Goal: Register for event/course

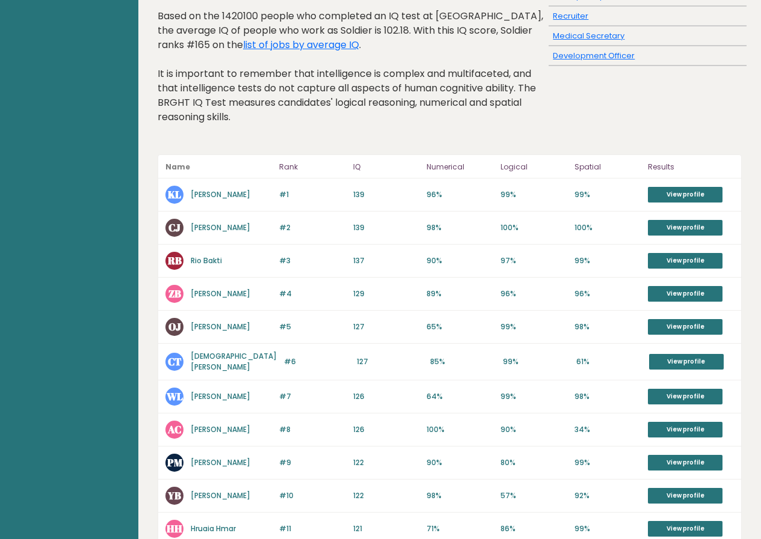
scroll to position [120, 0]
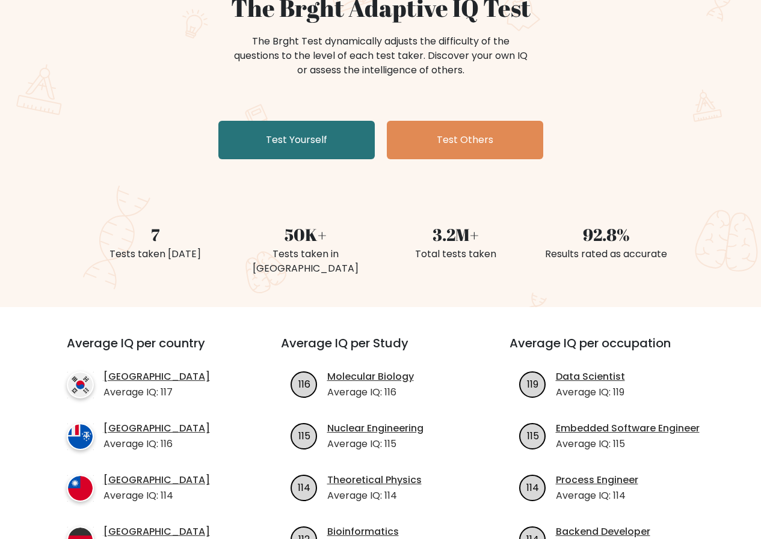
scroll to position [120, 0]
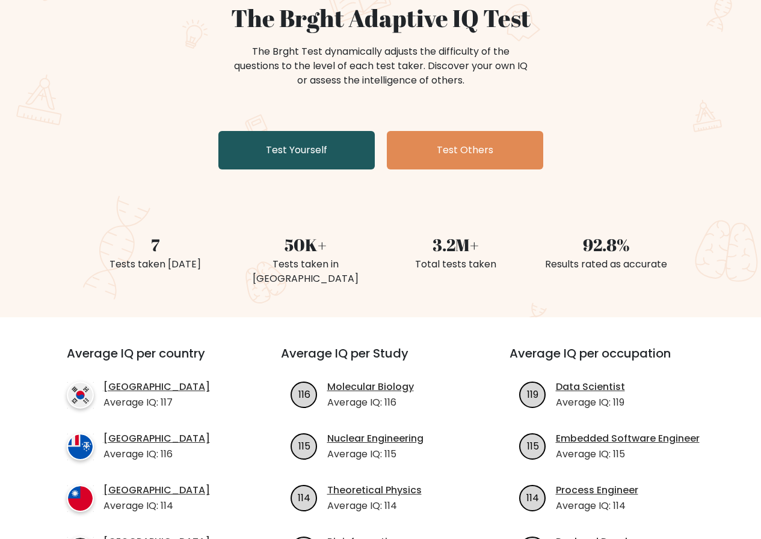
click at [283, 135] on link "Test Yourself" at bounding box center [296, 150] width 156 height 38
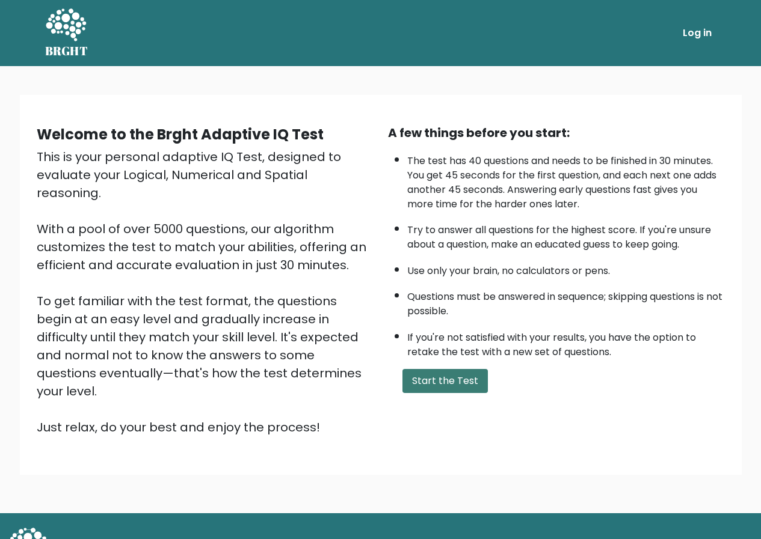
click at [456, 387] on button "Start the Test" at bounding box center [444, 381] width 85 height 24
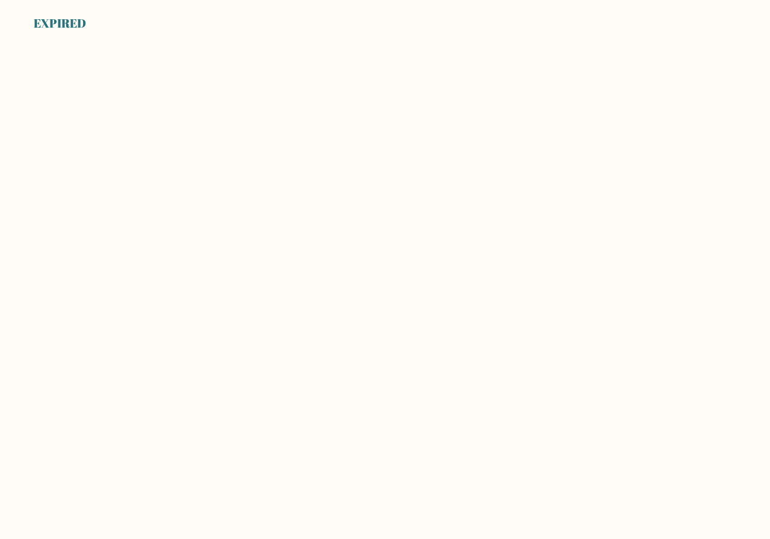
click at [426, 358] on body "EXPIRED" at bounding box center [385, 269] width 770 height 539
click at [347, 325] on body "0:00" at bounding box center [385, 269] width 770 height 539
click at [321, 331] on body "EXPIRED" at bounding box center [385, 269] width 770 height 539
click at [317, 332] on body "EXPIRED" at bounding box center [385, 269] width 770 height 539
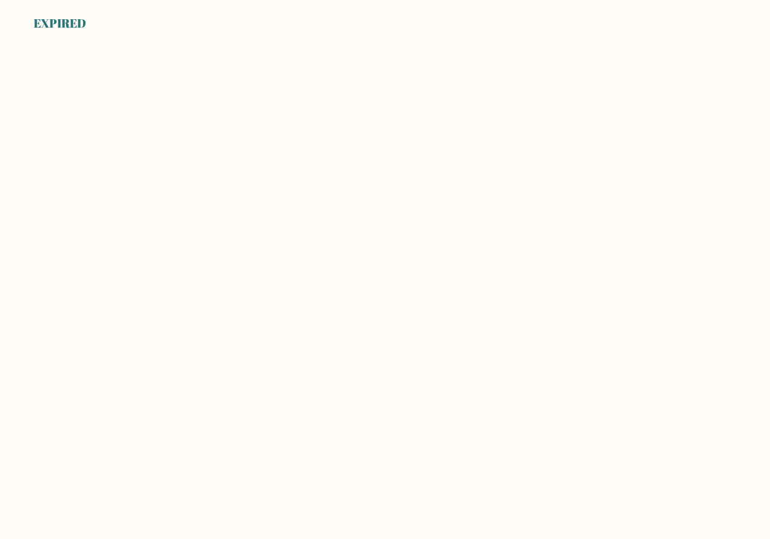
click at [317, 332] on body "EXPIRED" at bounding box center [385, 269] width 770 height 539
click at [316, 332] on body "EXPIRED" at bounding box center [385, 269] width 770 height 539
click at [178, 129] on body "EXPIRED" at bounding box center [385, 269] width 770 height 539
drag, startPoint x: 323, startPoint y: 307, endPoint x: 292, endPoint y: 177, distance: 134.2
click at [300, 314] on body "EXPIRED" at bounding box center [385, 269] width 770 height 539
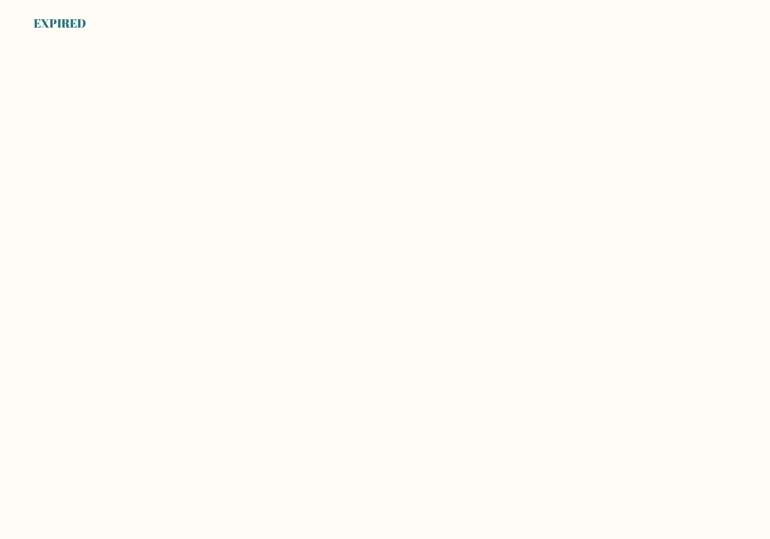
drag, startPoint x: 283, startPoint y: 189, endPoint x: 248, endPoint y: 236, distance: 59.3
click at [248, 236] on body "EXPIRED" at bounding box center [385, 269] width 770 height 539
drag, startPoint x: 208, startPoint y: 88, endPoint x: 286, endPoint y: 129, distance: 87.9
drag, startPoint x: 224, startPoint y: 343, endPoint x: 240, endPoint y: 269, distance: 75.6
click at [232, 306] on body "EXPIRED" at bounding box center [385, 269] width 770 height 539
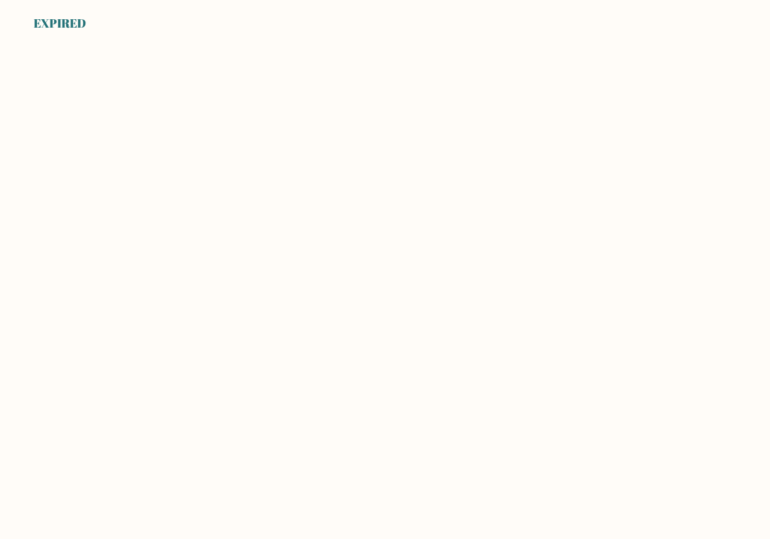
drag, startPoint x: 201, startPoint y: 355, endPoint x: 164, endPoint y: 439, distance: 92.3
drag, startPoint x: 164, startPoint y: 439, endPoint x: 334, endPoint y: 139, distance: 345.4
click at [334, 139] on body "EXPIRED" at bounding box center [385, 269] width 770 height 539
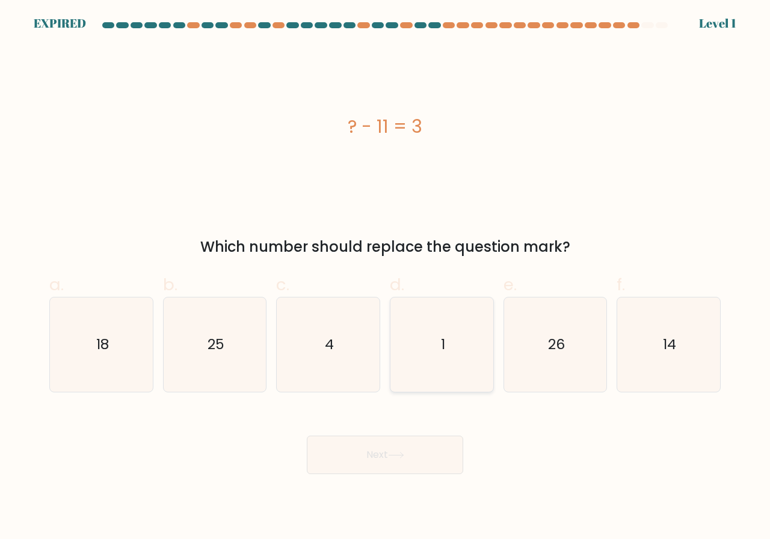
click at [391, 365] on div "1" at bounding box center [442, 345] width 104 height 96
click at [385, 278] on input "d. 1" at bounding box center [385, 274] width 1 height 8
radio input "true"
click at [421, 430] on div "Next" at bounding box center [384, 440] width 685 height 67
click at [427, 449] on button "Next" at bounding box center [385, 455] width 156 height 38
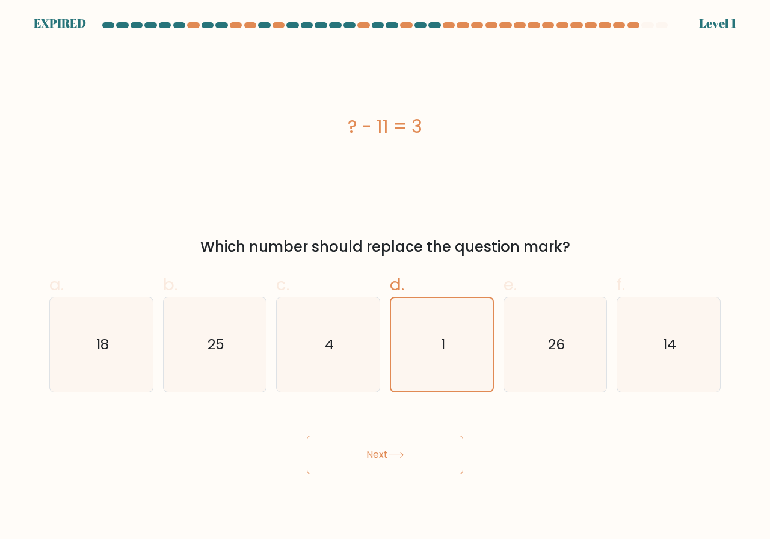
click at [427, 451] on button "Next" at bounding box center [385, 455] width 156 height 38
click at [424, 448] on button "Next" at bounding box center [385, 455] width 156 height 38
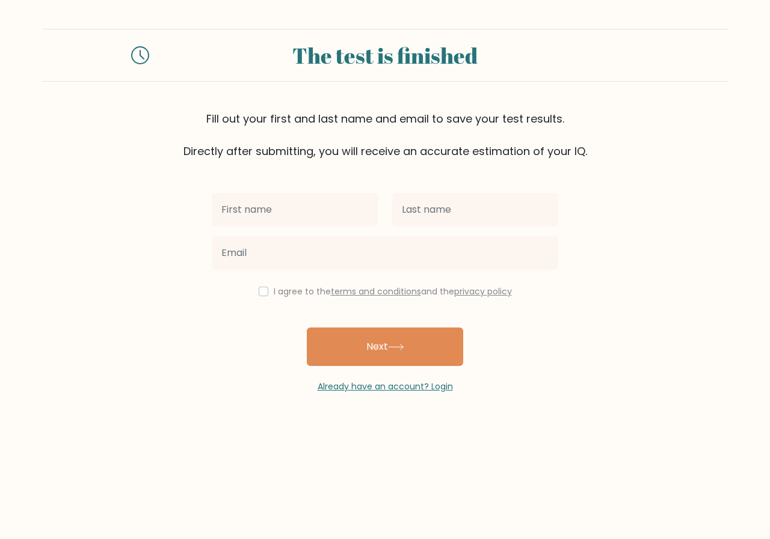
click at [315, 212] on input "text" at bounding box center [295, 210] width 166 height 34
type input "yr65"
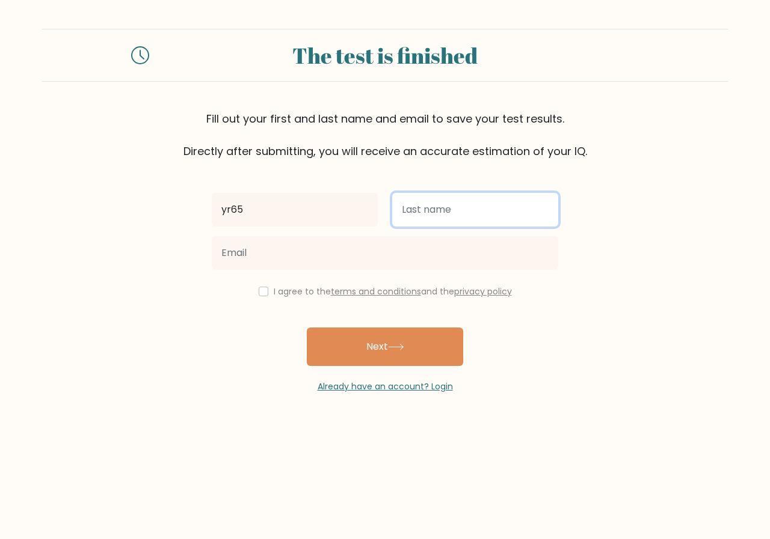
click at [420, 214] on input "text" at bounding box center [475, 210] width 166 height 34
type input "hre"
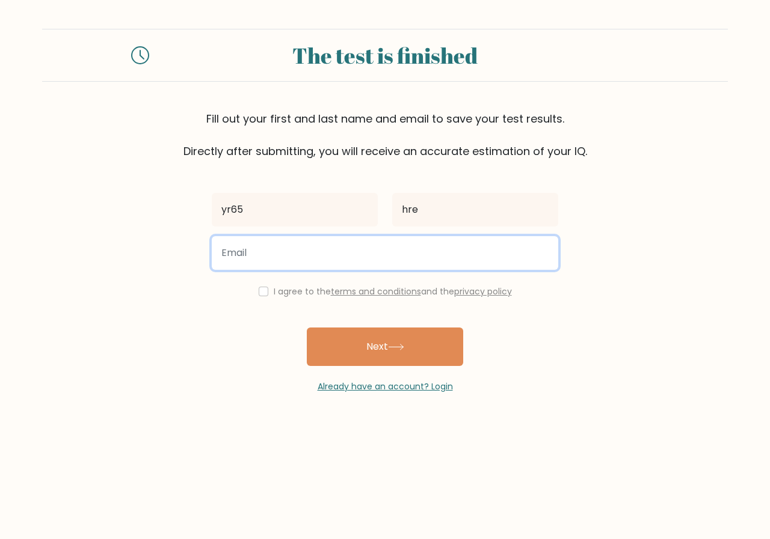
click at [376, 250] on input "email" at bounding box center [385, 253] width 346 height 34
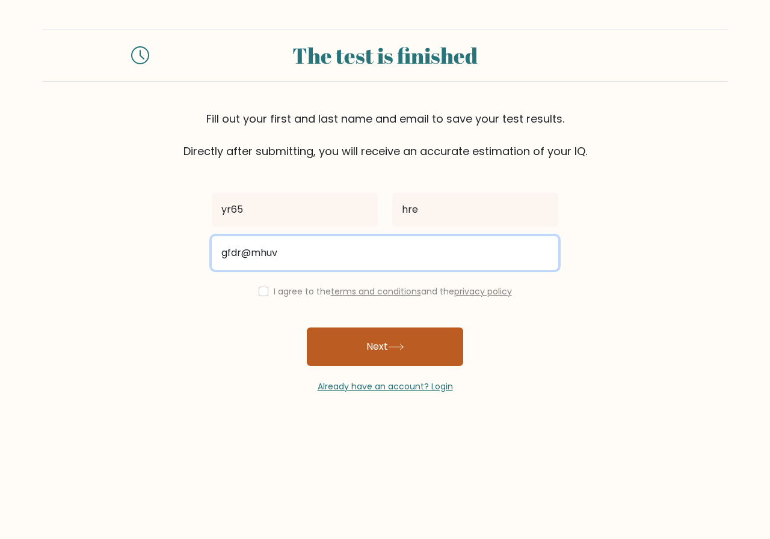
type input "gfdr@mhuv"
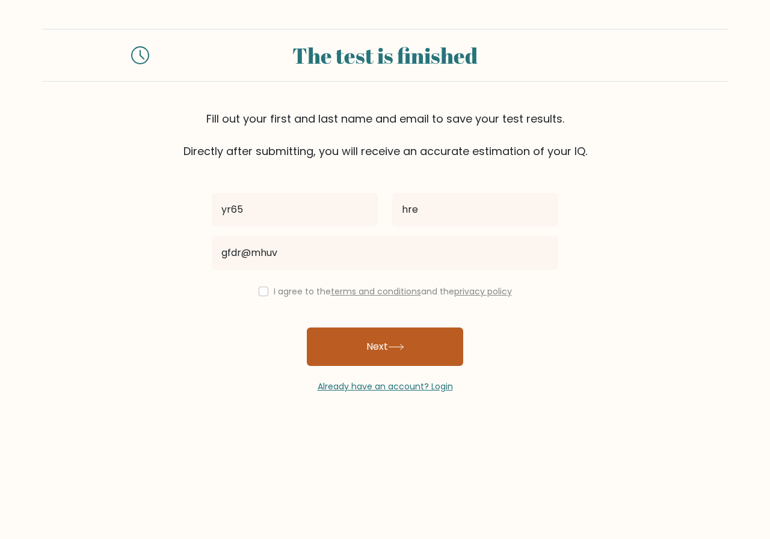
click at [449, 346] on button "Next" at bounding box center [385, 347] width 156 height 38
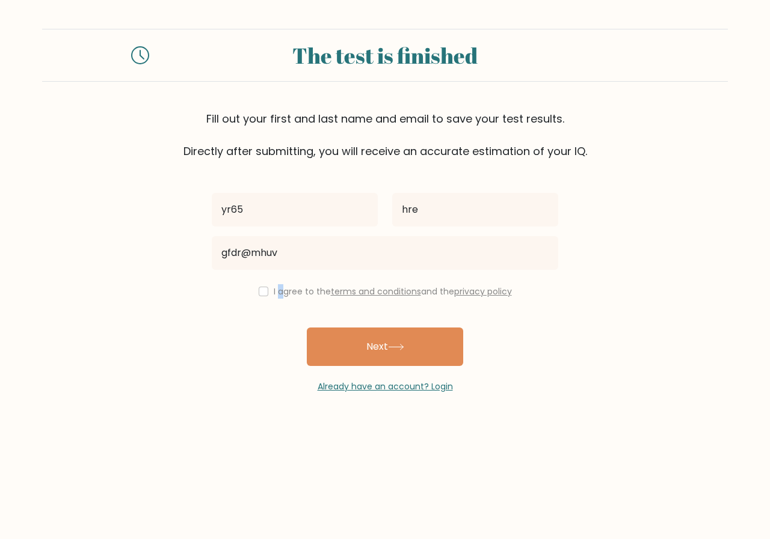
click at [276, 287] on label "I agree to the terms and conditions and the privacy policy" at bounding box center [393, 292] width 238 height 12
click at [259, 289] on input "checkbox" at bounding box center [264, 292] width 10 height 10
checkbox input "true"
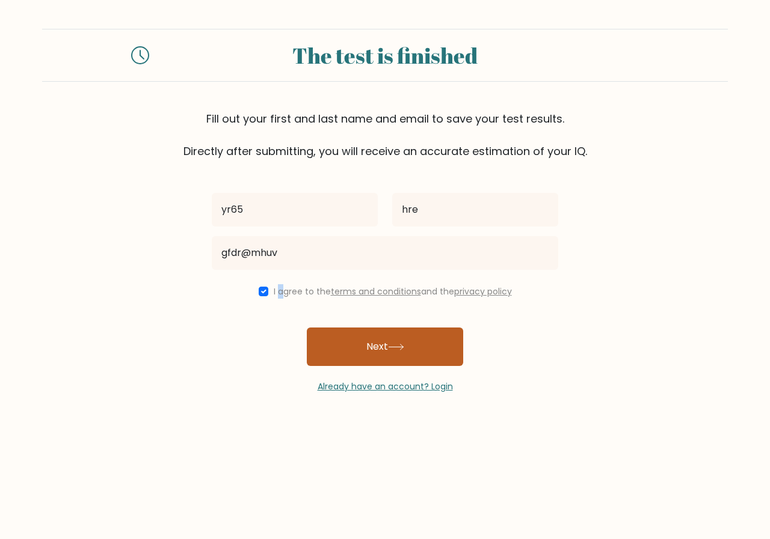
click at [332, 333] on button "Next" at bounding box center [385, 347] width 156 height 38
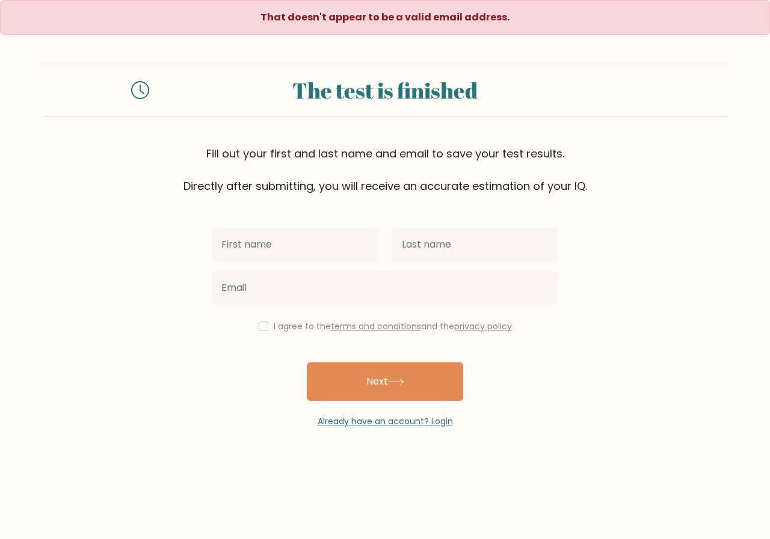
click at [280, 240] on input "text" at bounding box center [295, 245] width 166 height 34
type input "laal iiiiiiiiiiiiiiii"
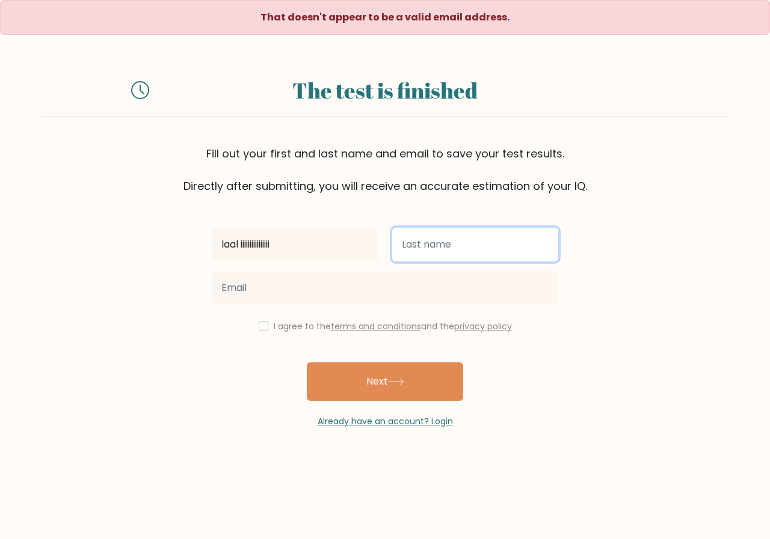
click at [409, 253] on input "text" at bounding box center [475, 245] width 166 height 34
type input "hre"
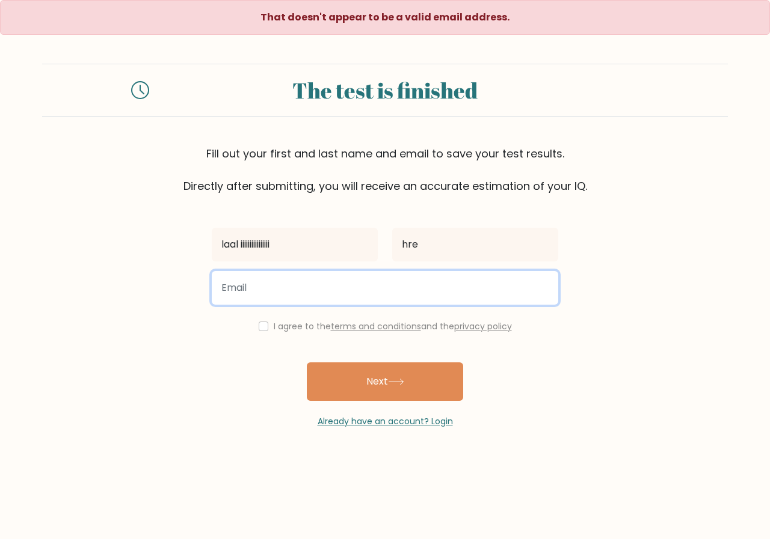
click at [423, 284] on input "email" at bounding box center [385, 288] width 346 height 34
type input "gfdr@mhuv"
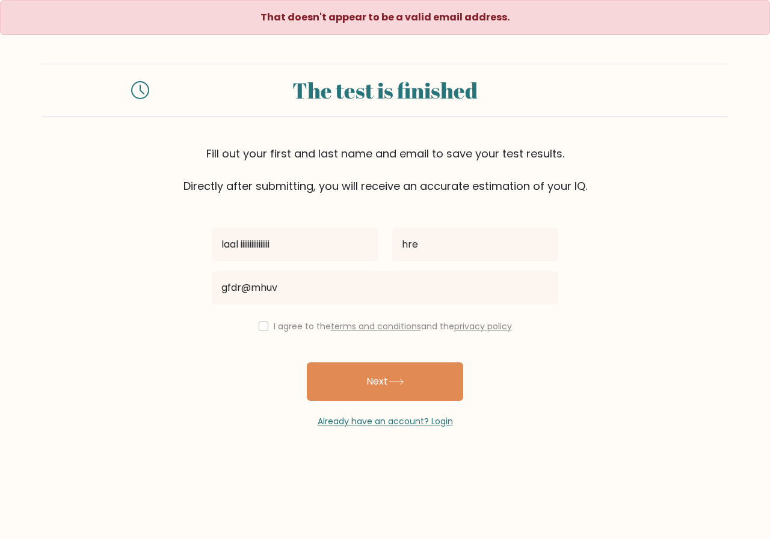
click at [268, 326] on div "I agree to the terms and conditions and the privacy policy" at bounding box center [384, 326] width 361 height 14
click at [259, 326] on input "checkbox" at bounding box center [264, 327] width 10 height 10
checkbox input "true"
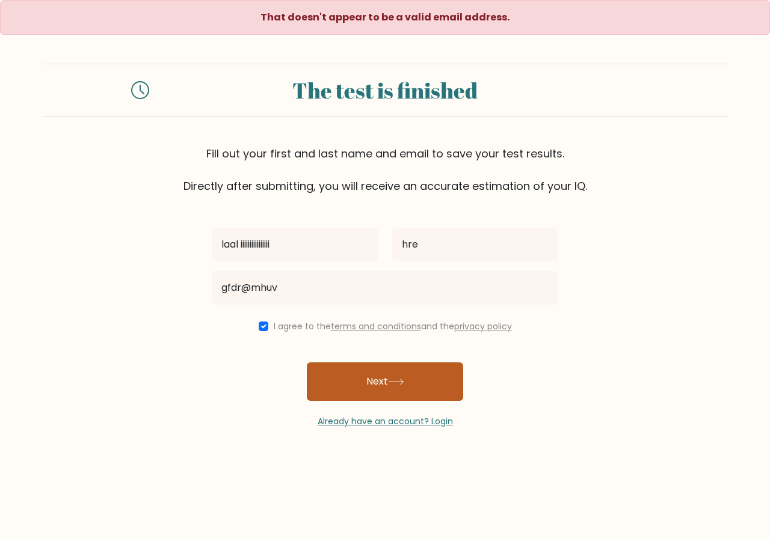
click at [363, 383] on button "Next" at bounding box center [385, 382] width 156 height 38
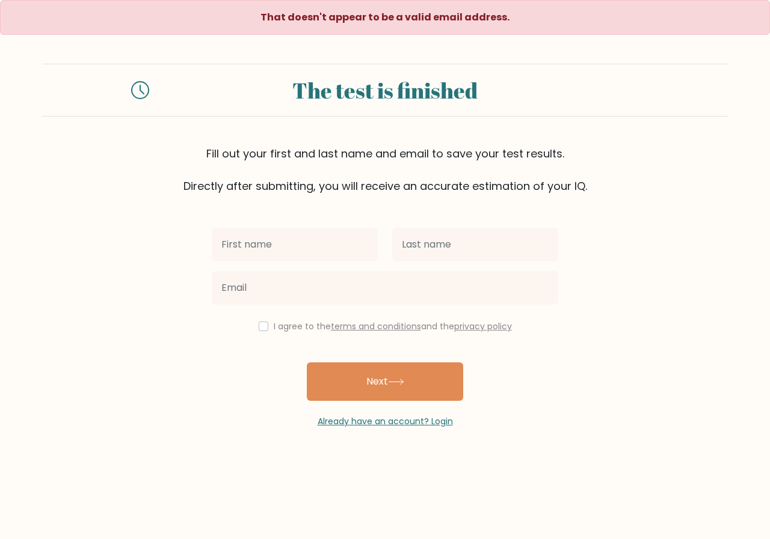
click at [252, 243] on input "text" at bounding box center [295, 245] width 166 height 34
type input "ali"
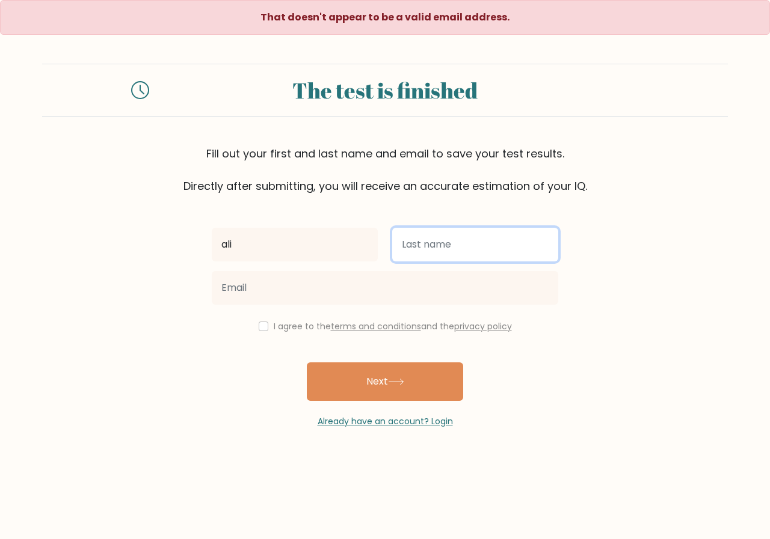
click at [438, 248] on input "text" at bounding box center [475, 245] width 166 height 34
type input "dd"
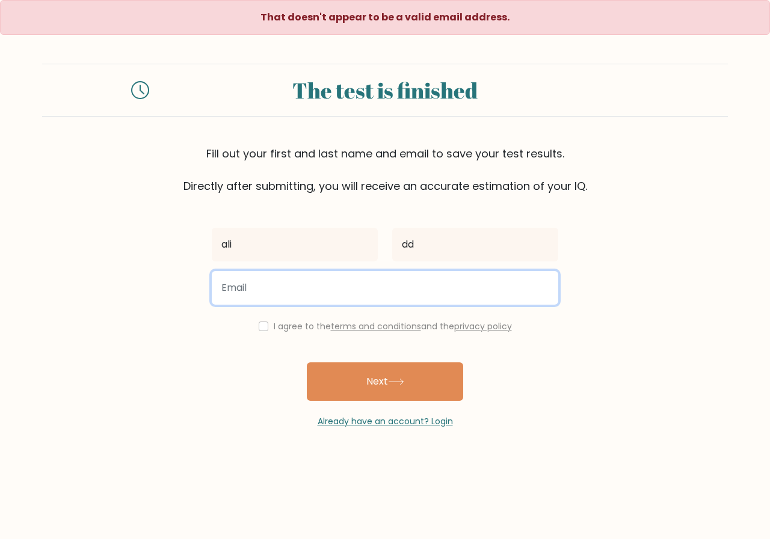
click at [259, 290] on input "email" at bounding box center [385, 288] width 346 height 34
type input "gfdr@mhuv"
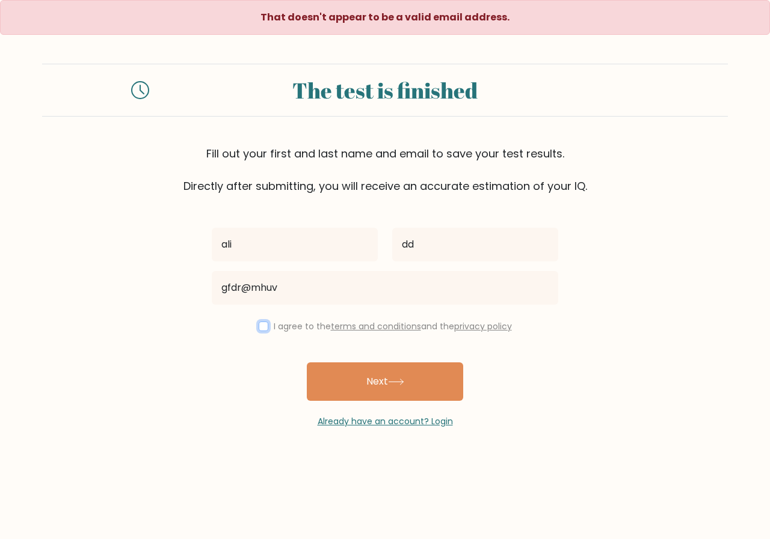
drag, startPoint x: 257, startPoint y: 328, endPoint x: 272, endPoint y: 344, distance: 22.1
click at [261, 332] on div "I agree to the terms and conditions and the privacy policy" at bounding box center [384, 326] width 361 height 14
drag, startPoint x: 256, startPoint y: 323, endPoint x: 266, endPoint y: 335, distance: 15.4
click at [259, 323] on input "checkbox" at bounding box center [264, 327] width 10 height 10
checkbox input "true"
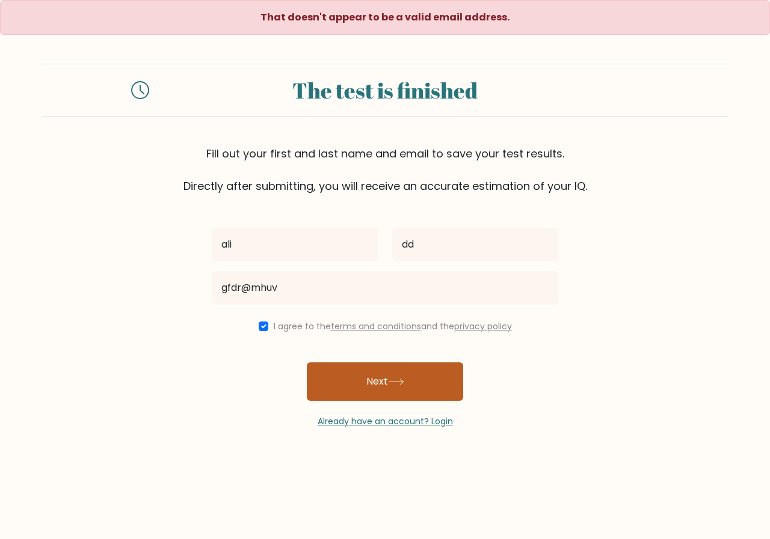
click at [349, 390] on button "Next" at bounding box center [385, 382] width 156 height 38
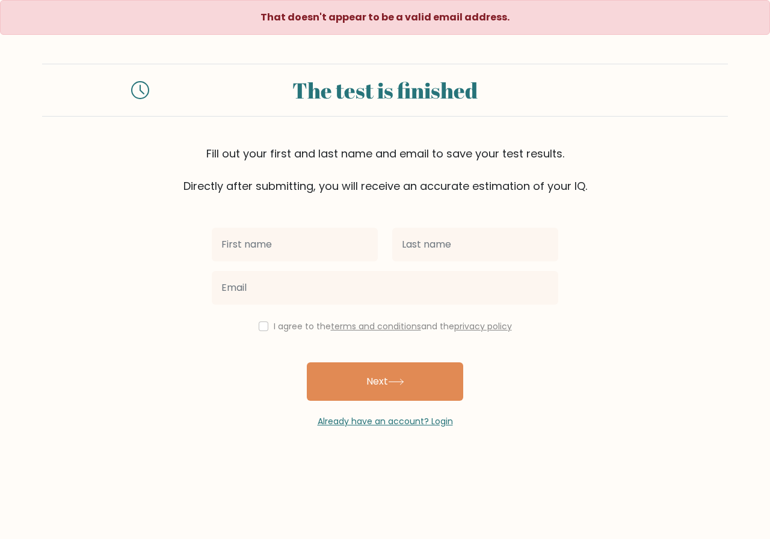
click at [263, 251] on input "text" at bounding box center [295, 245] width 166 height 34
type input "ali"
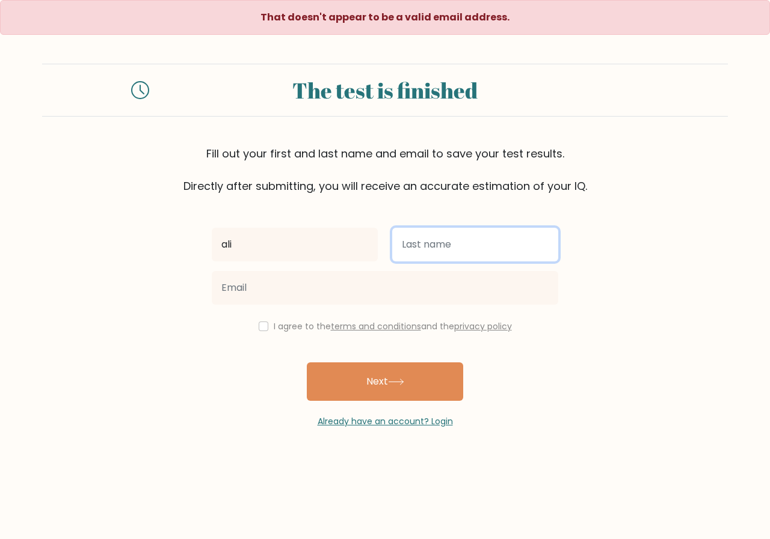
click at [417, 248] on input "text" at bounding box center [475, 245] width 166 height 34
type input "dd"
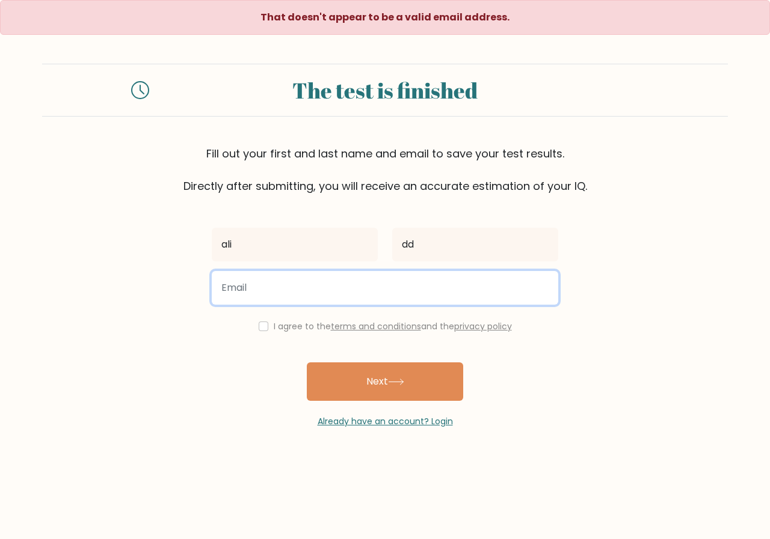
click at [325, 296] on input "email" at bounding box center [385, 288] width 346 height 34
click at [309, 289] on input "karamwarriach07 @gmail.cojm" at bounding box center [385, 288] width 346 height 34
type input "[EMAIL_ADDRESS]"
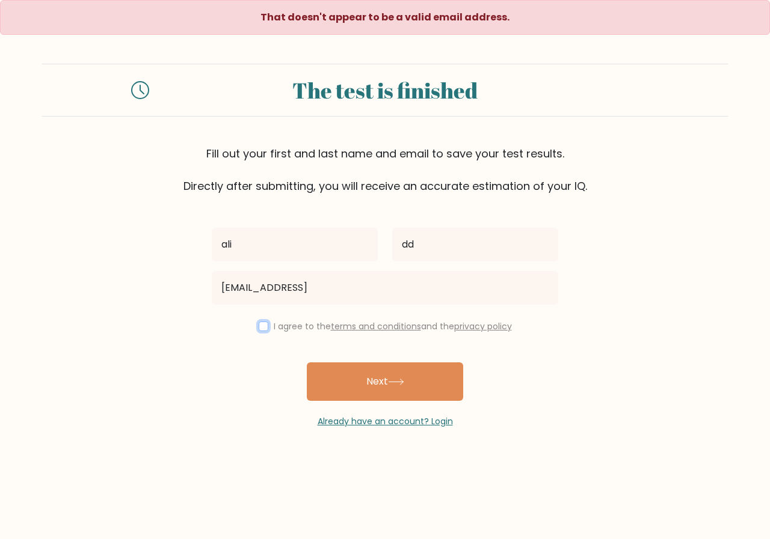
click at [259, 327] on input "checkbox" at bounding box center [264, 327] width 10 height 10
checkbox input "true"
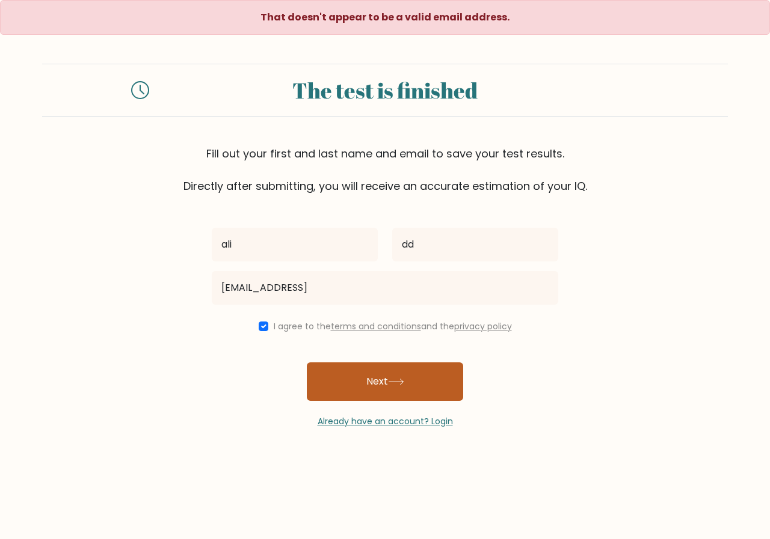
click at [338, 383] on button "Next" at bounding box center [385, 382] width 156 height 38
